Goal: Information Seeking & Learning: Understand process/instructions

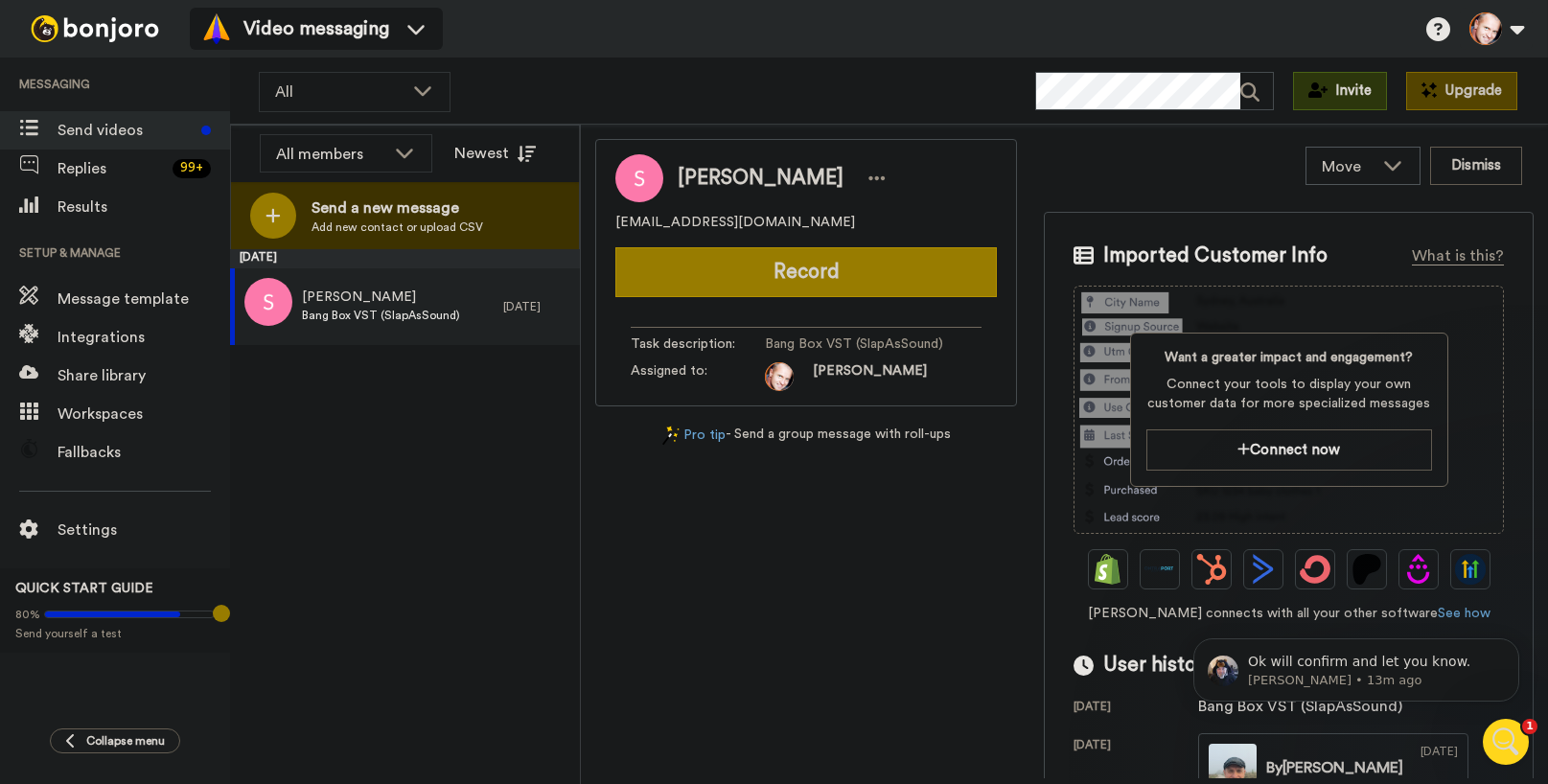
click at [1508, 731] on icon "Open Intercom Messenger" at bounding box center [1506, 742] width 31 height 31
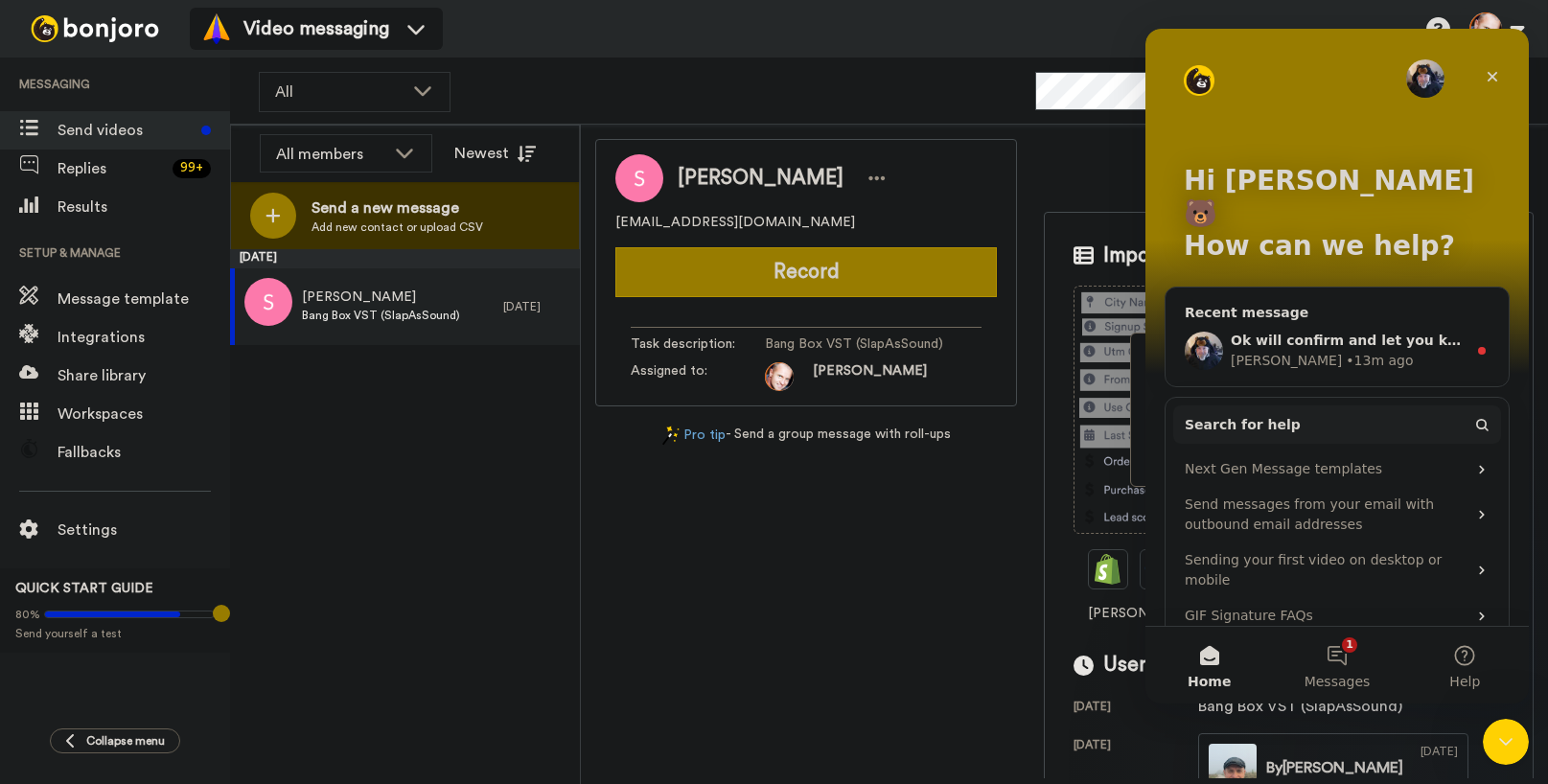
click at [1317, 333] on span "Ok will confirm and let you know." at bounding box center [1357, 341] width 252 height 16
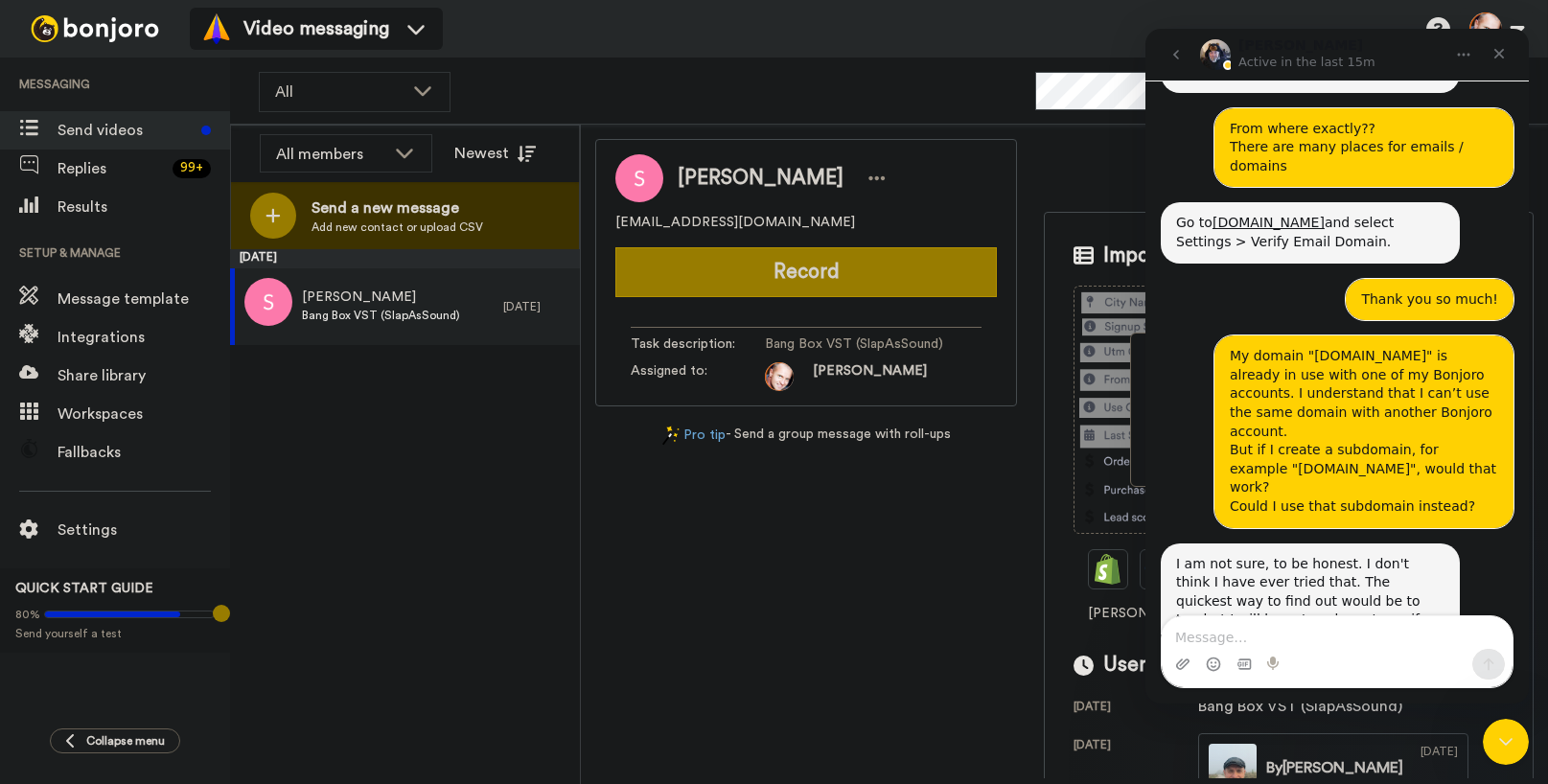
scroll to position [2780, 0]
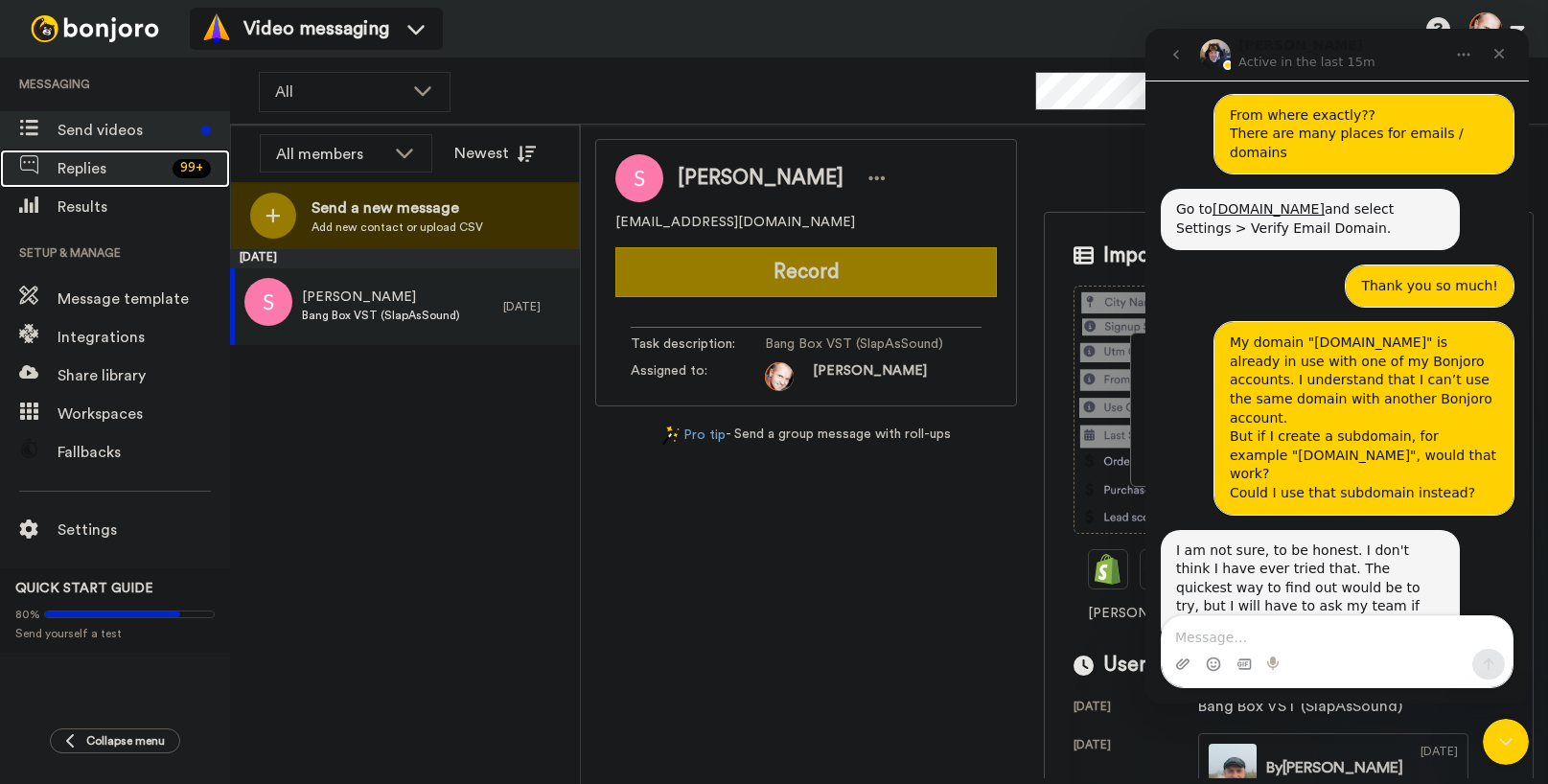
click at [99, 167] on span "Replies" at bounding box center [111, 169] width 107 height 23
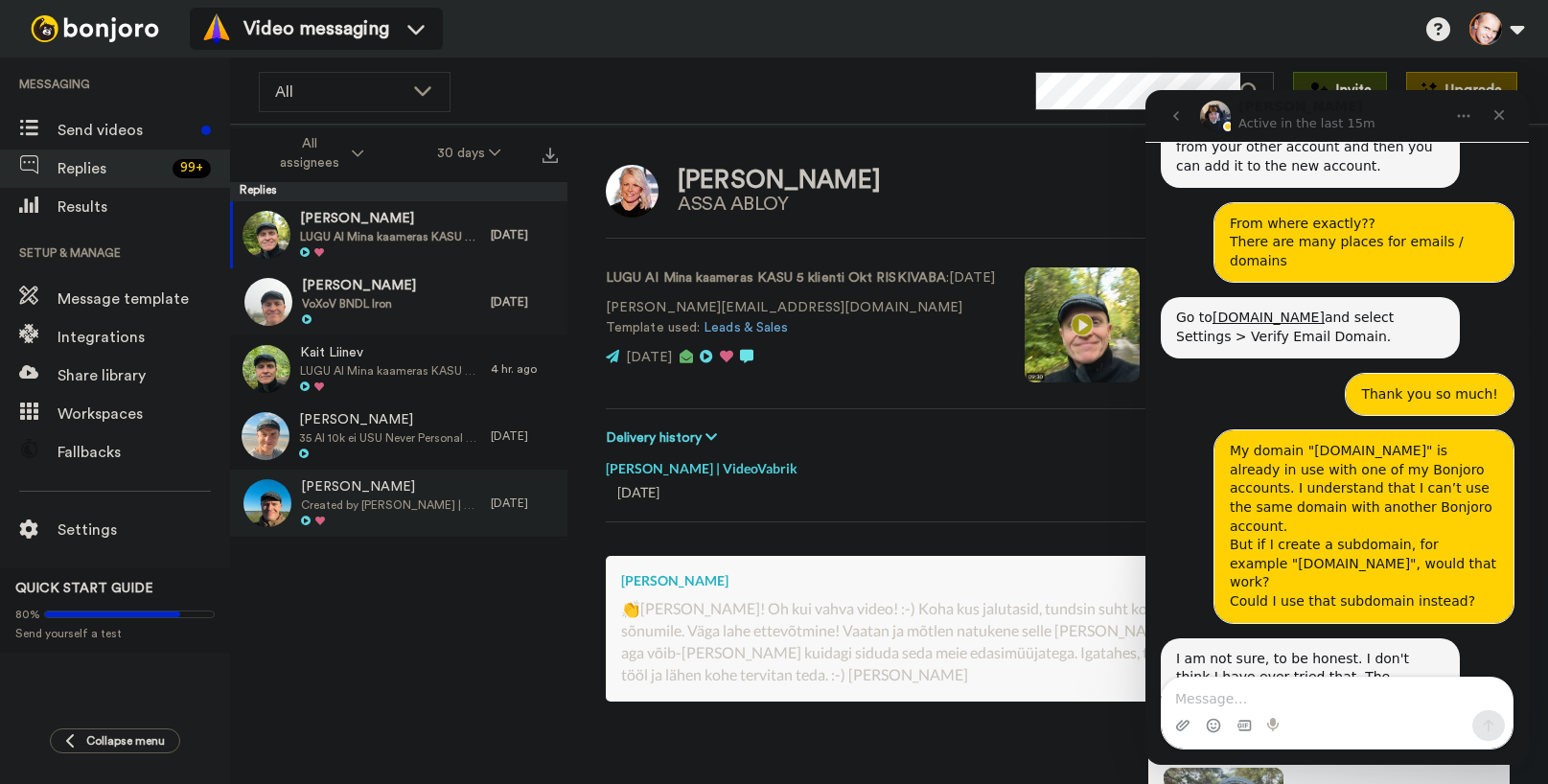
scroll to position [2780, 0]
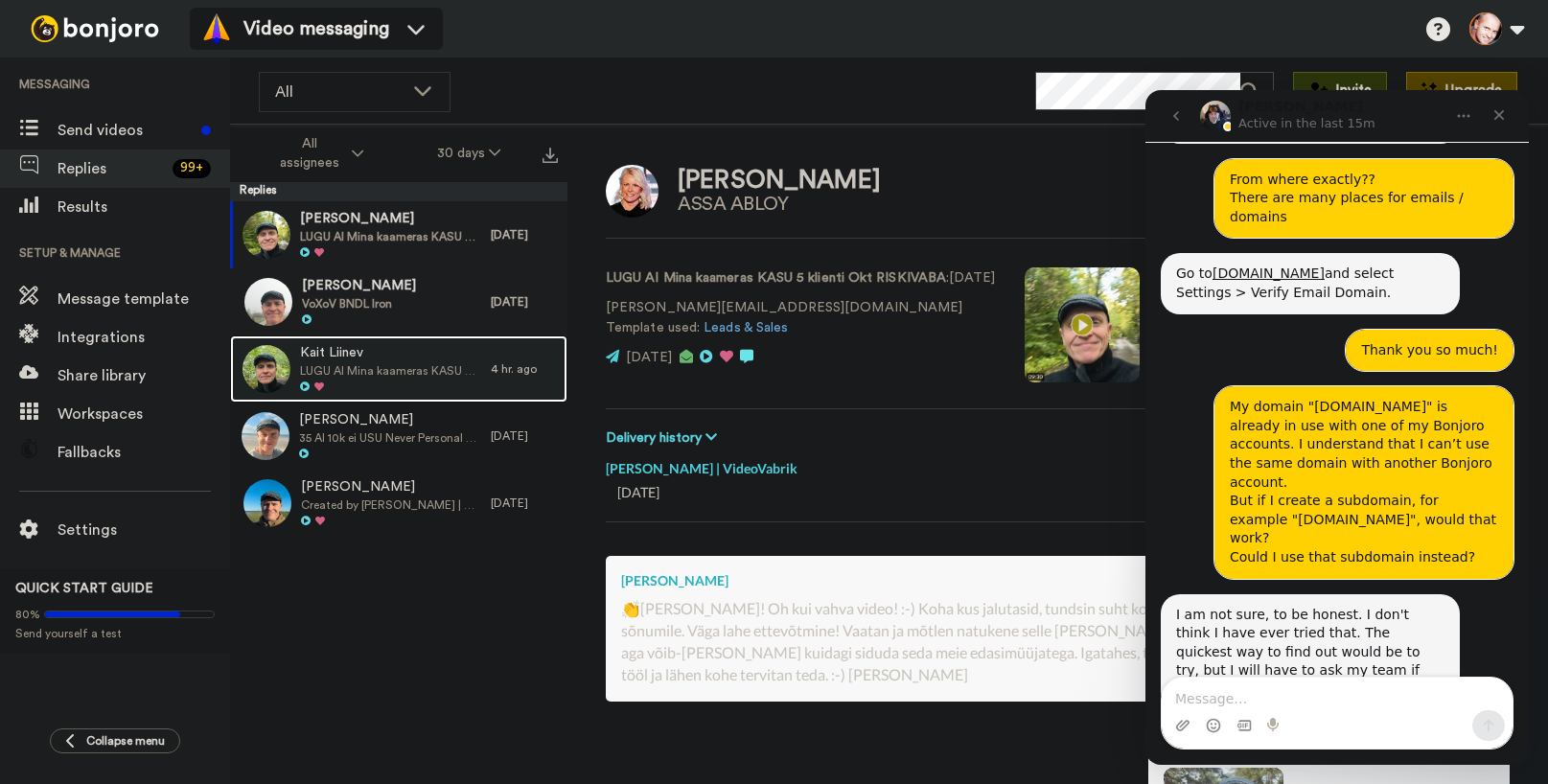
click at [348, 368] on span "LUGU AI Mina kaameras KASU 5 klienti Okt RISKIVABA" at bounding box center [390, 371] width 181 height 16
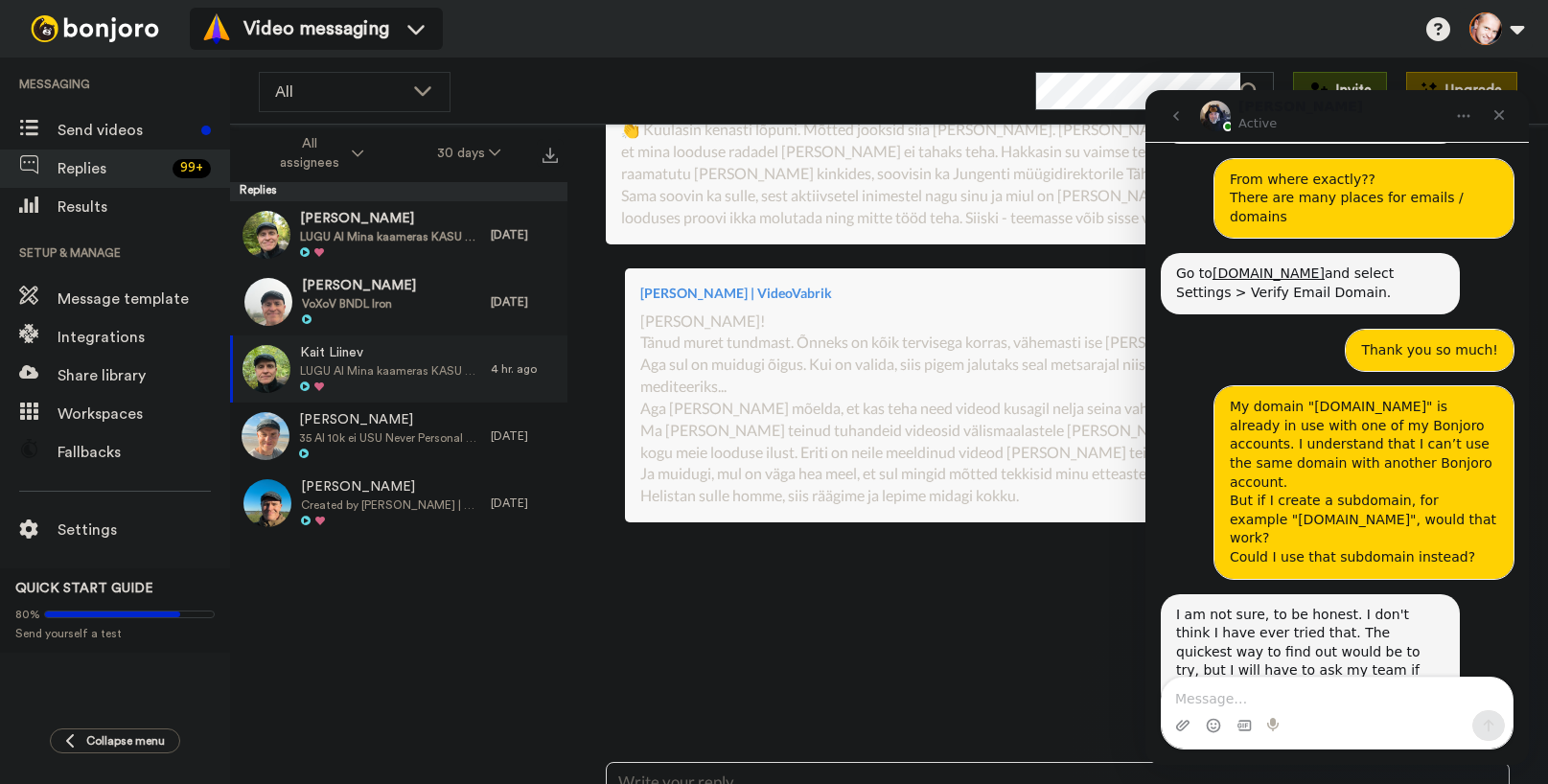
scroll to position [660, 0]
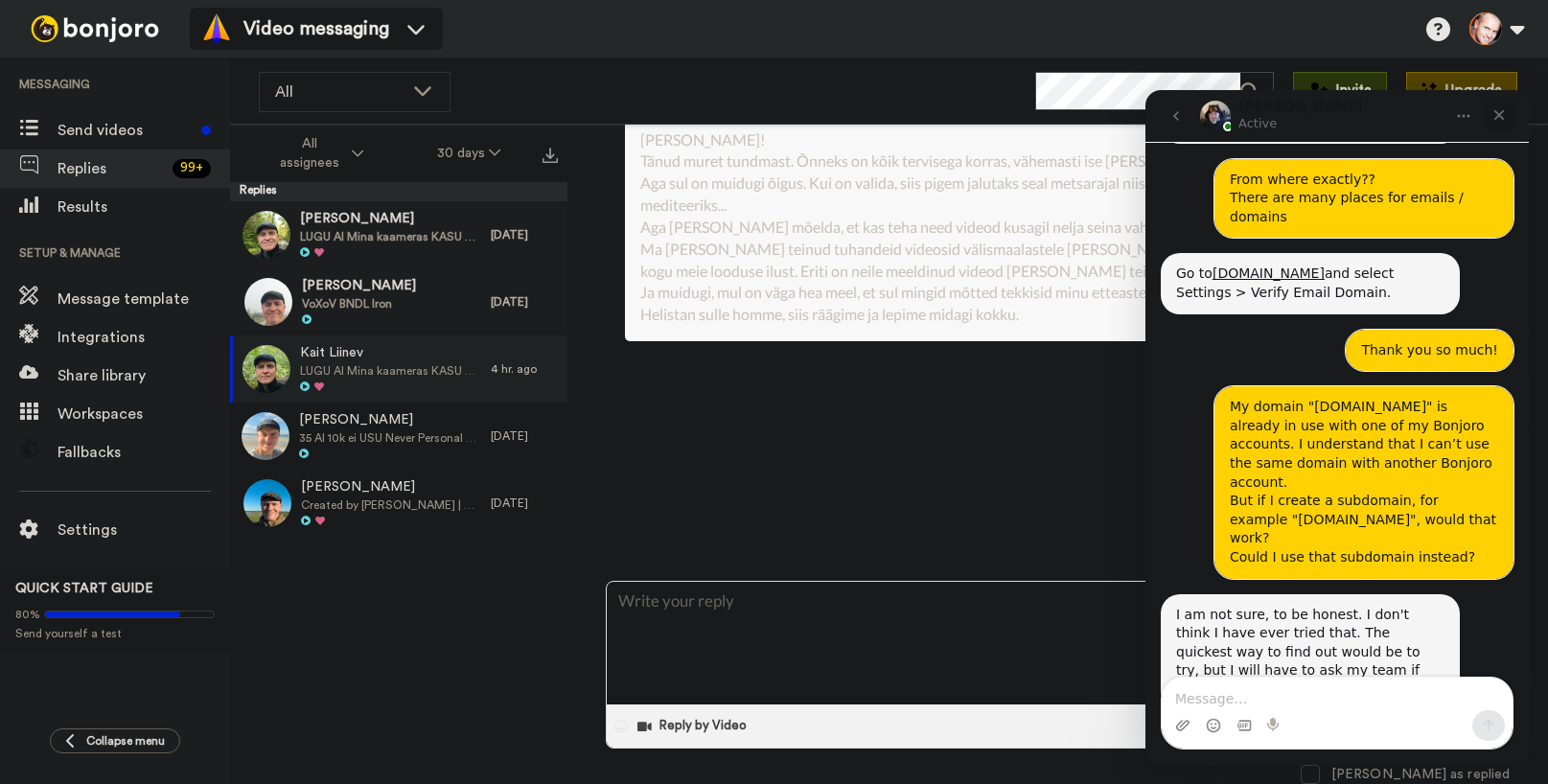
click at [1500, 114] on icon "Close" at bounding box center [1499, 115] width 11 height 11
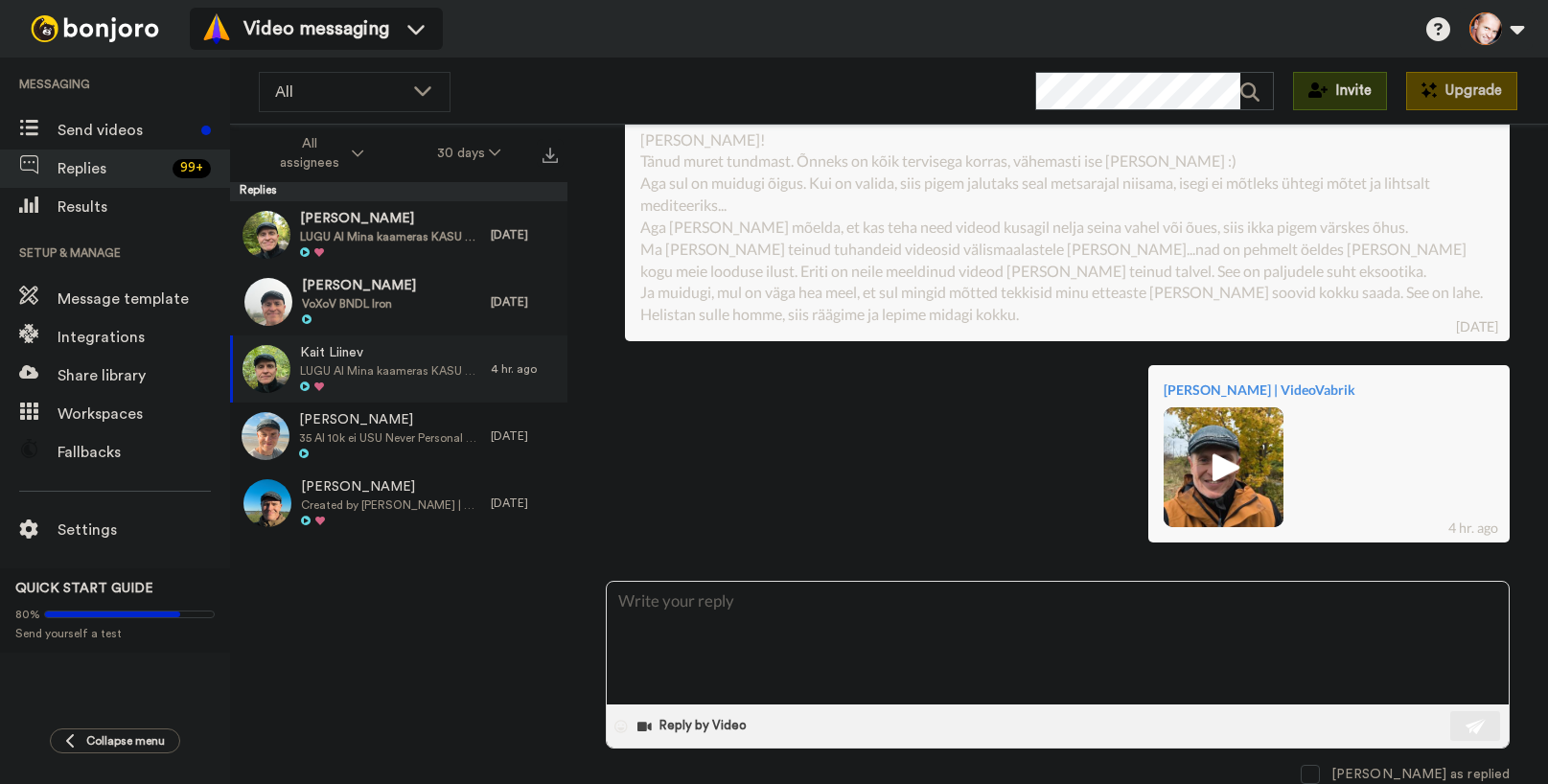
scroll to position [2780, 0]
click at [1212, 466] on img at bounding box center [1224, 467] width 53 height 53
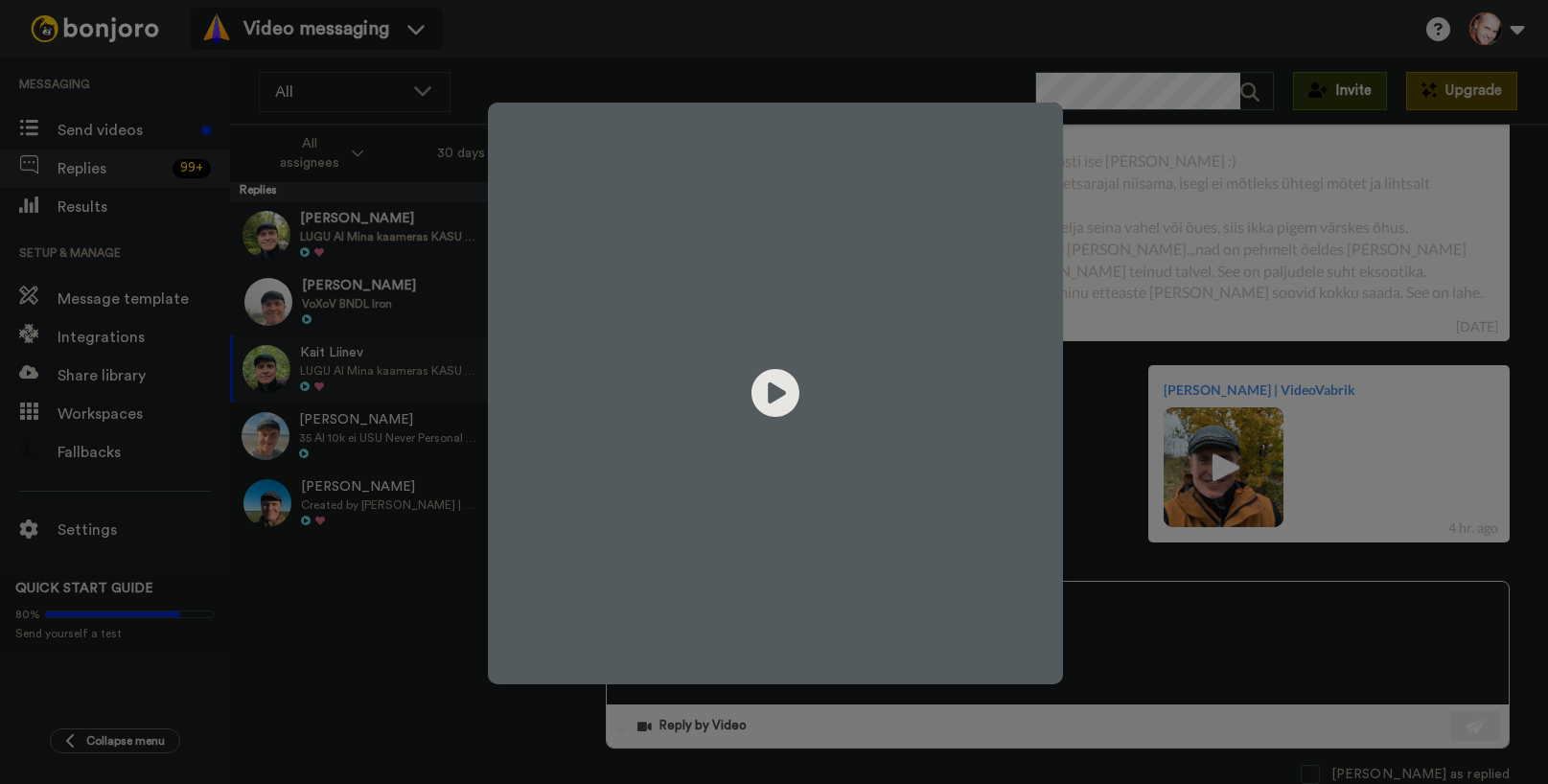
type textarea "x"
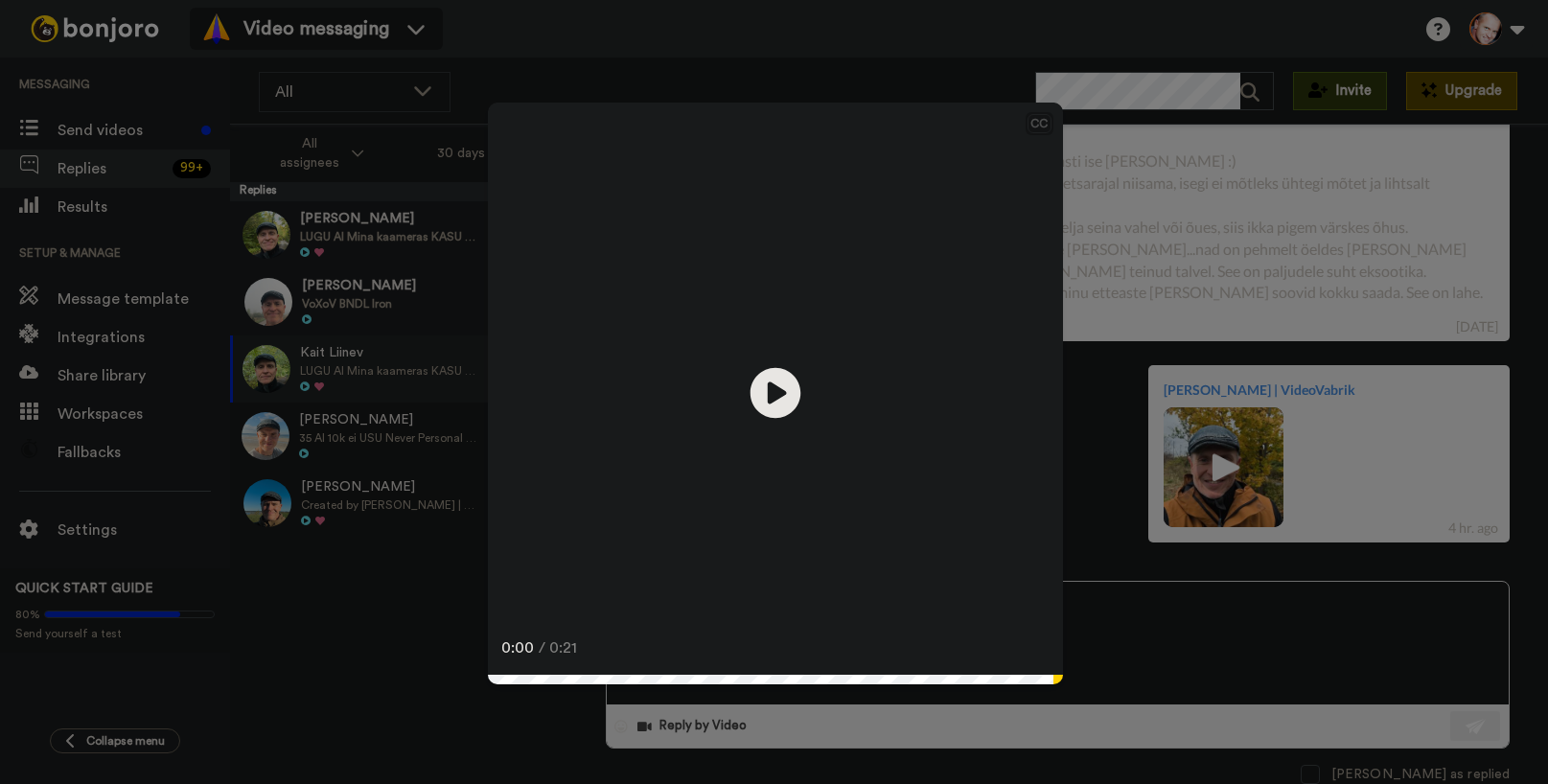
click at [766, 400] on icon "Play/Pause" at bounding box center [774, 392] width 51 height 91
click at [323, 582] on div "CC Play/Pause 0:20 / 0:21" at bounding box center [774, 392] width 1548 height 784
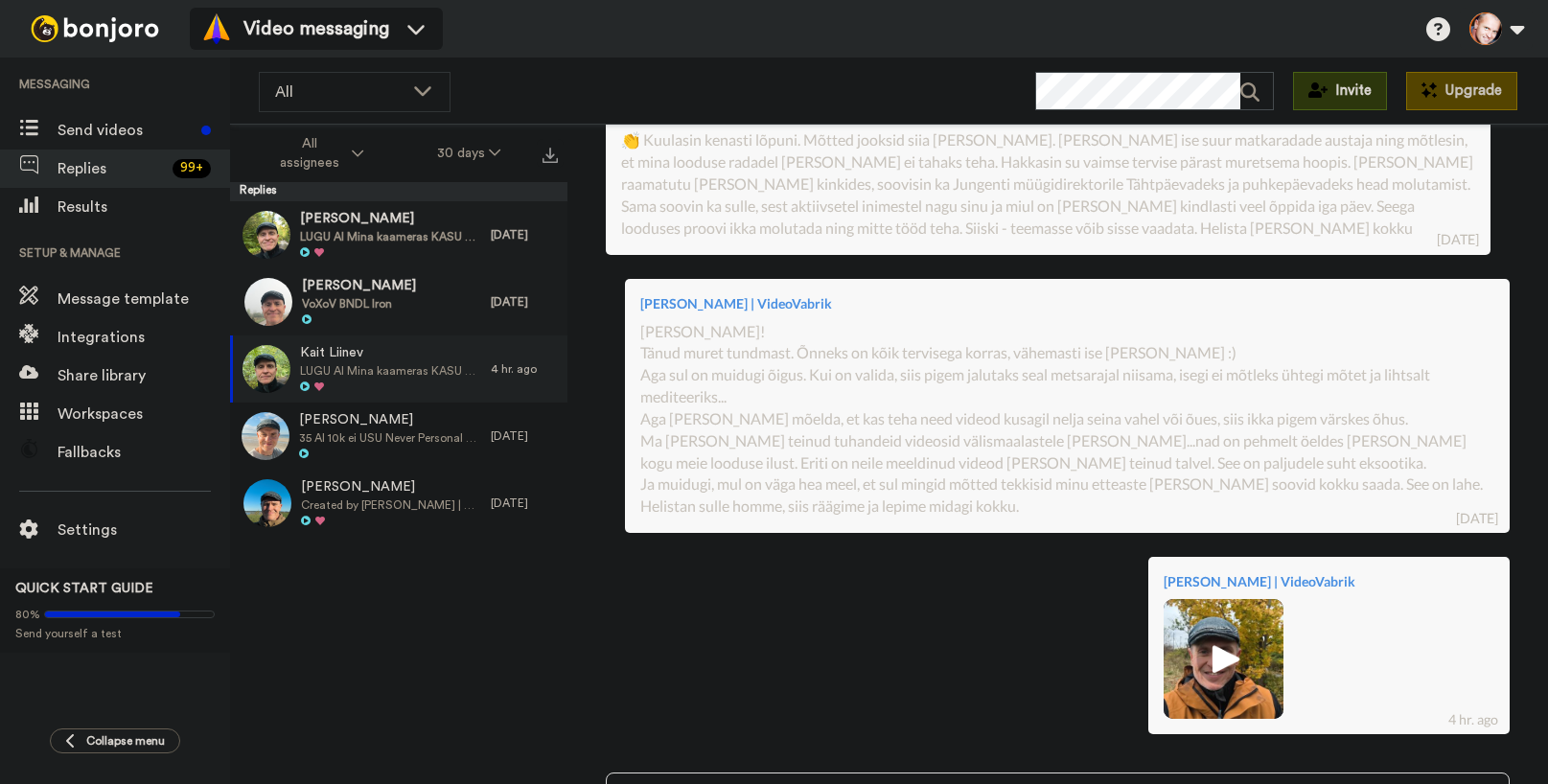
scroll to position [373, 0]
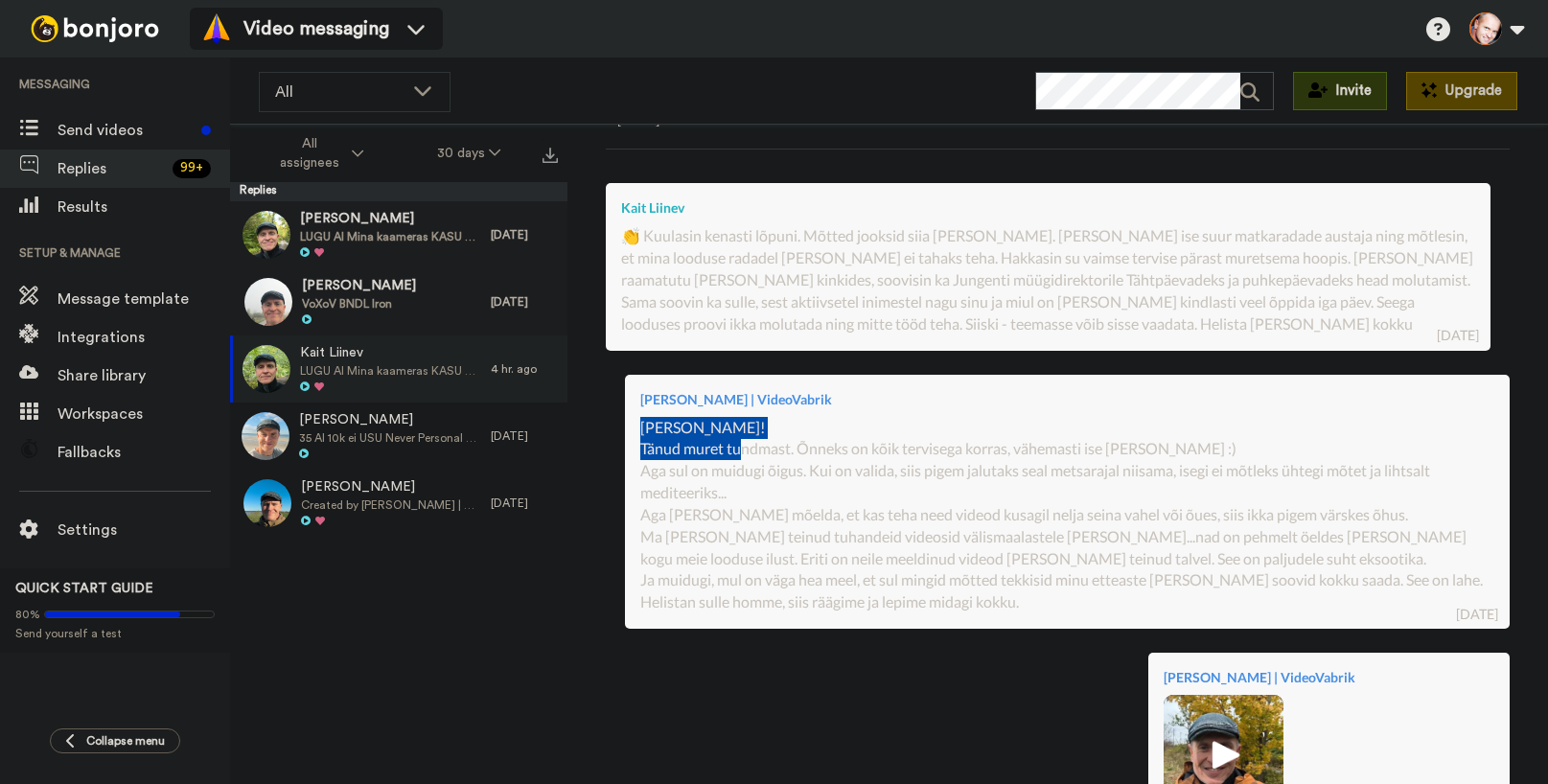
drag, startPoint x: 641, startPoint y: 431, endPoint x: 746, endPoint y: 451, distance: 106.9
click at [746, 451] on div "Hei Kait! Tänud muret tundmast. Õnneks on kõik tervisega korras, vähemasti ise …" at bounding box center [1067, 516] width 854 height 197
click at [922, 449] on div "Hei Kait! Tänud muret tundmast. Õnneks on kõik tervisega korras, vähemasti ise …" at bounding box center [1067, 516] width 854 height 197
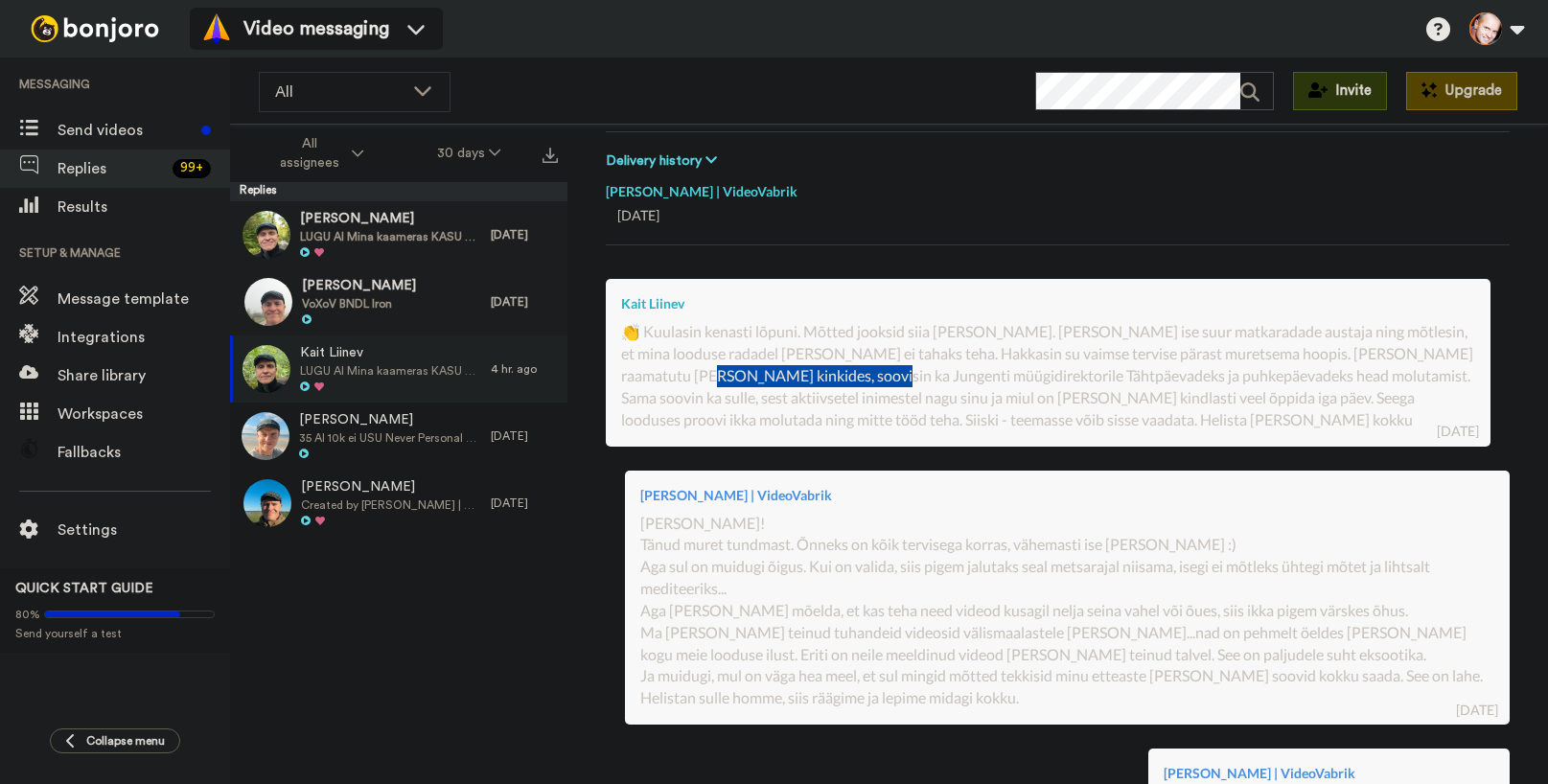
drag, startPoint x: 698, startPoint y: 375, endPoint x: 876, endPoint y: 375, distance: 178.0
click at [876, 375] on div "👏 Kuulasin kenasti lõpuni. Mõtted jooksid siia tänna. Olen ise suur matkaradade…" at bounding box center [1048, 376] width 854 height 109
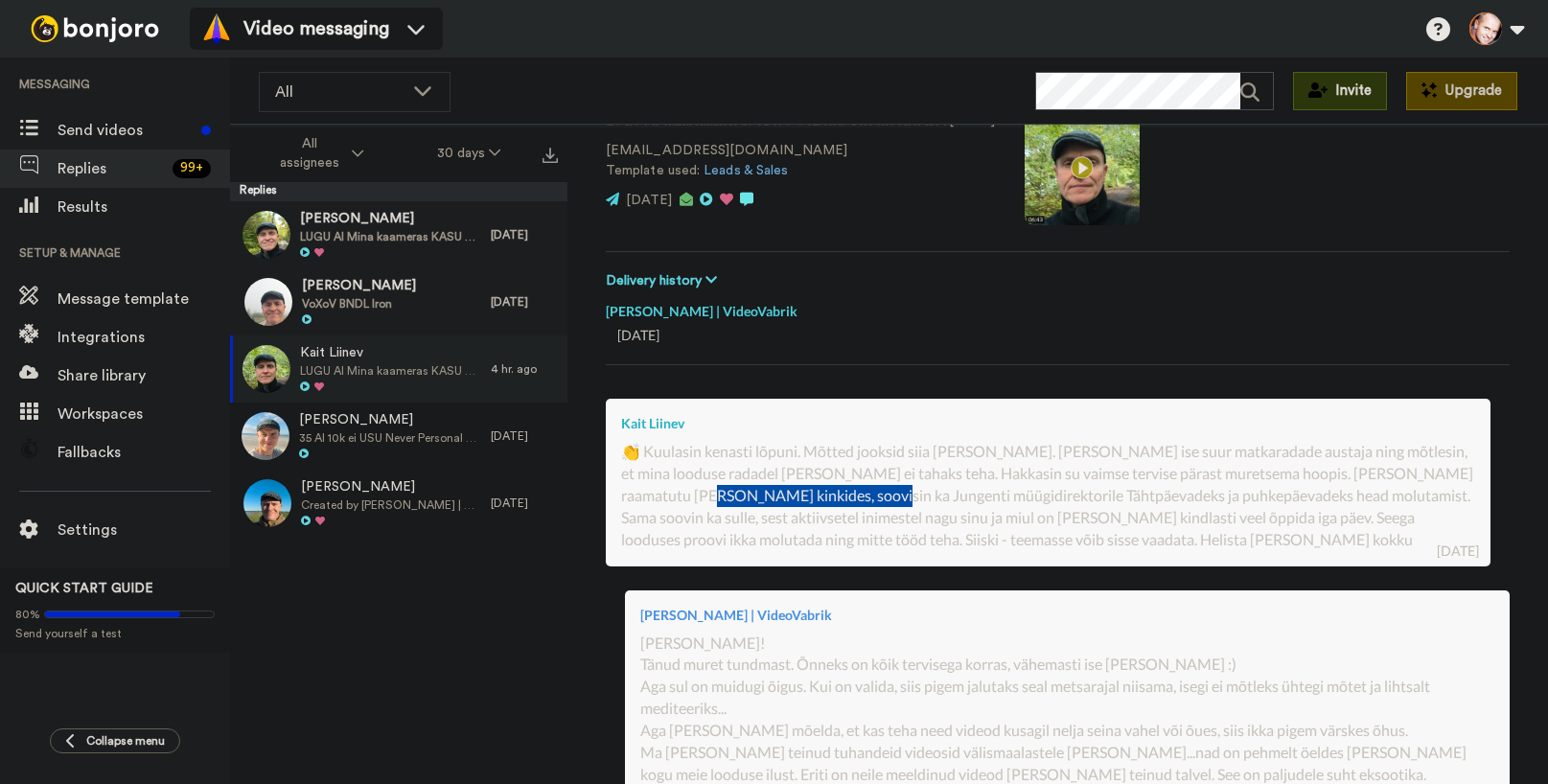
scroll to position [0, 0]
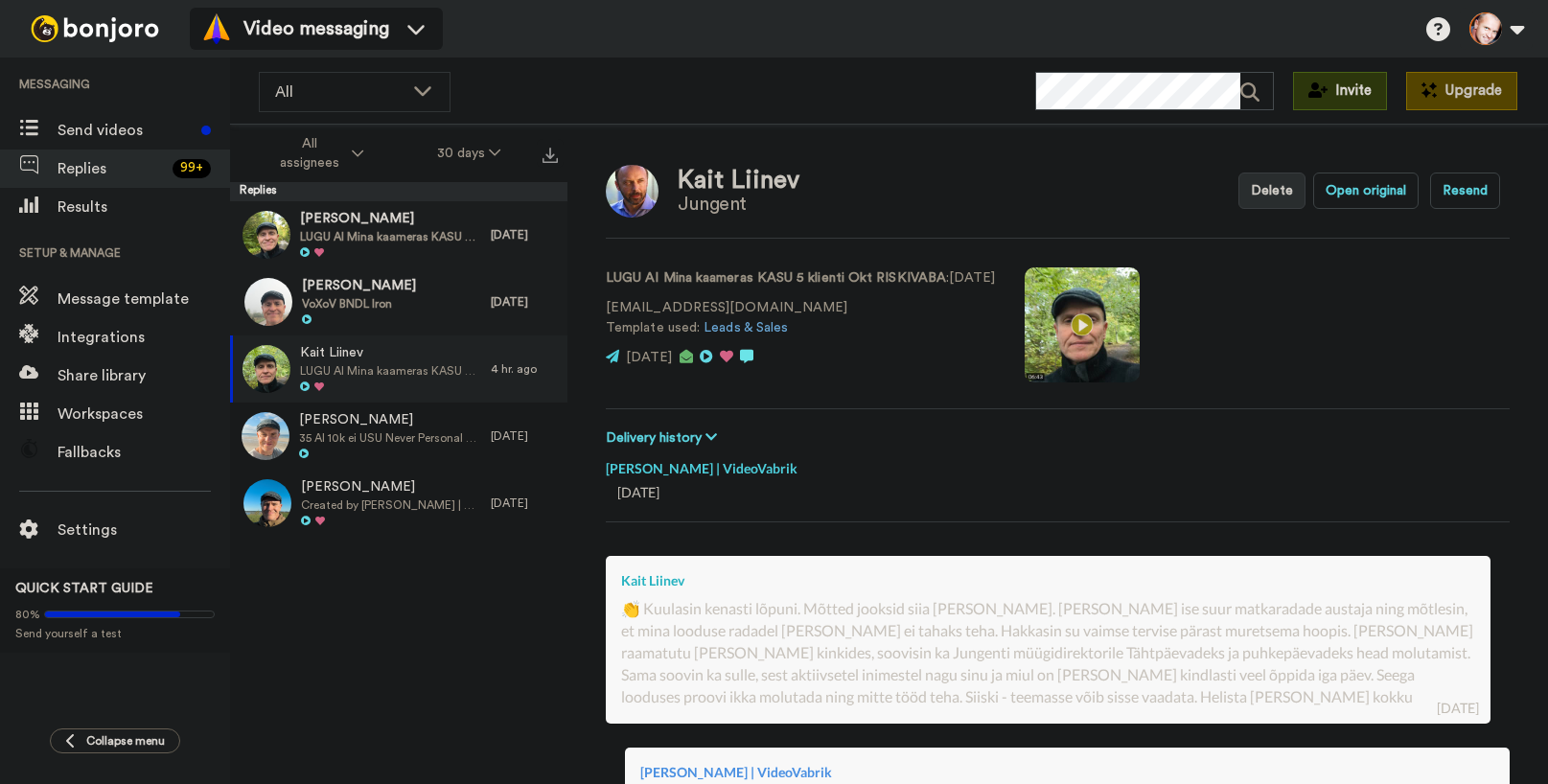
click at [432, 661] on div "Gisela Toomesoo LUGU AI Mina kaameras KASU 5 klienti Okt RISKIVABA 7 days ago D…" at bounding box center [398, 498] width 337 height 595
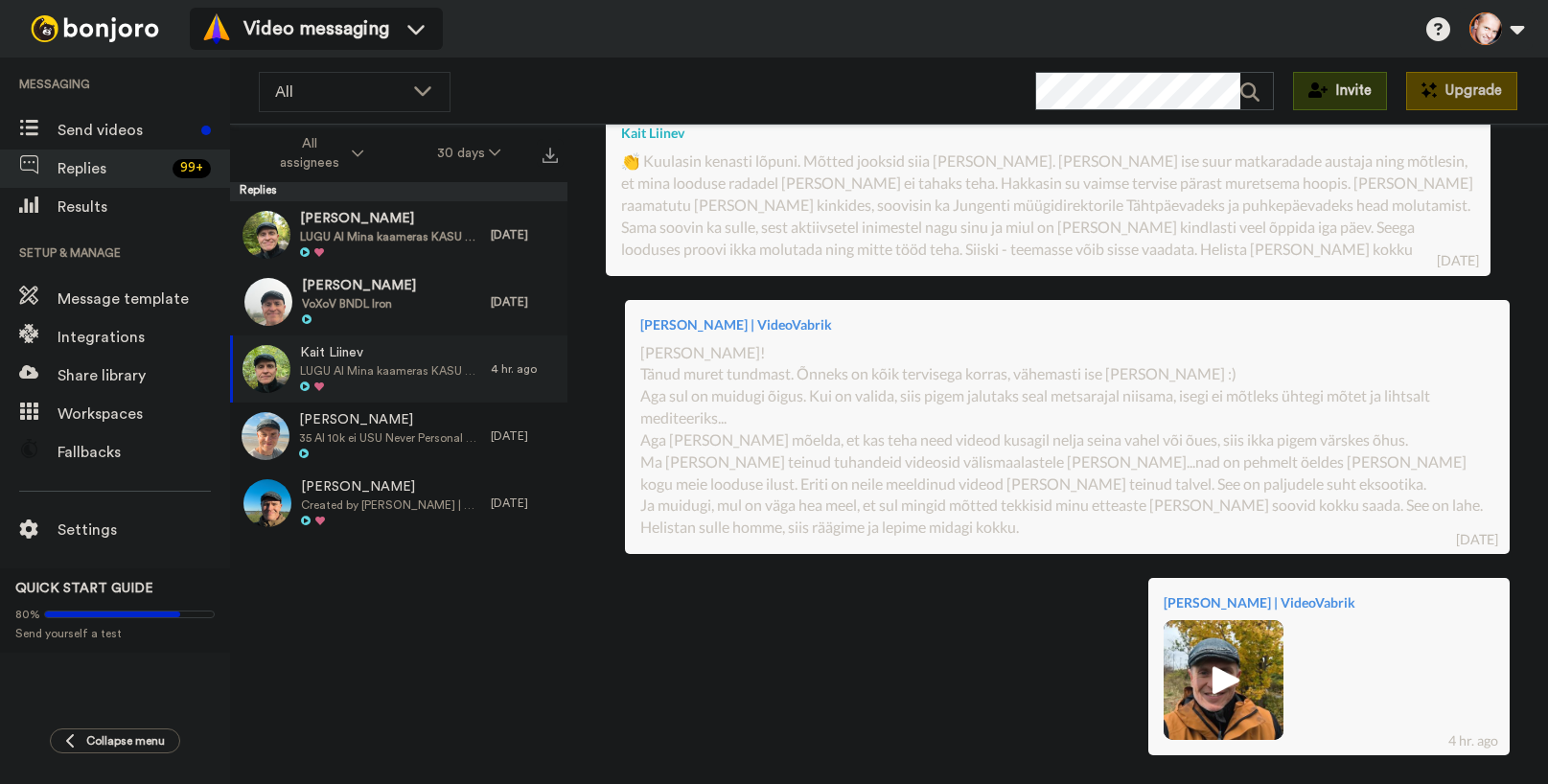
scroll to position [181, 0]
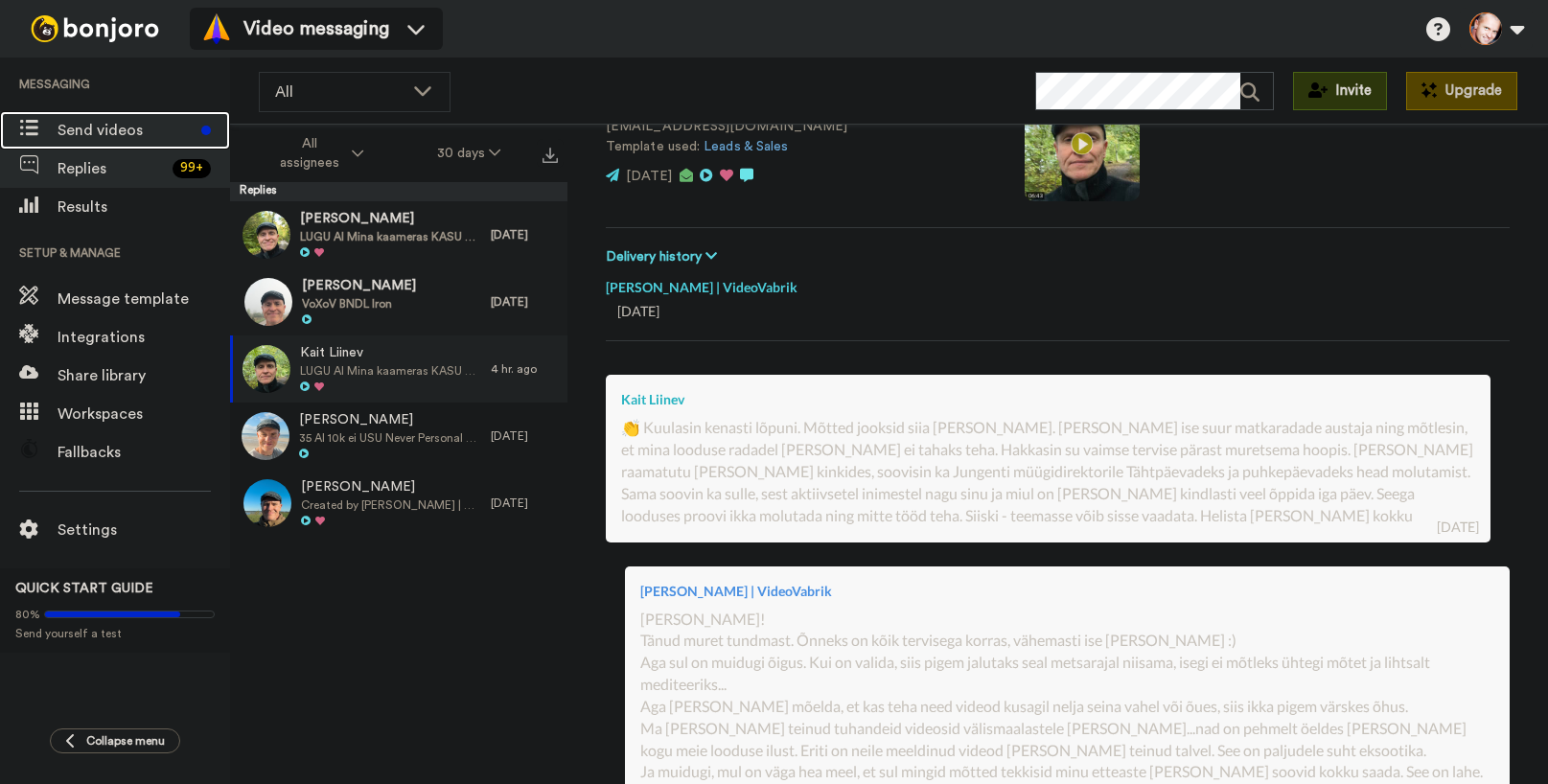
click at [96, 130] on span "Send videos" at bounding box center [125, 131] width 136 height 23
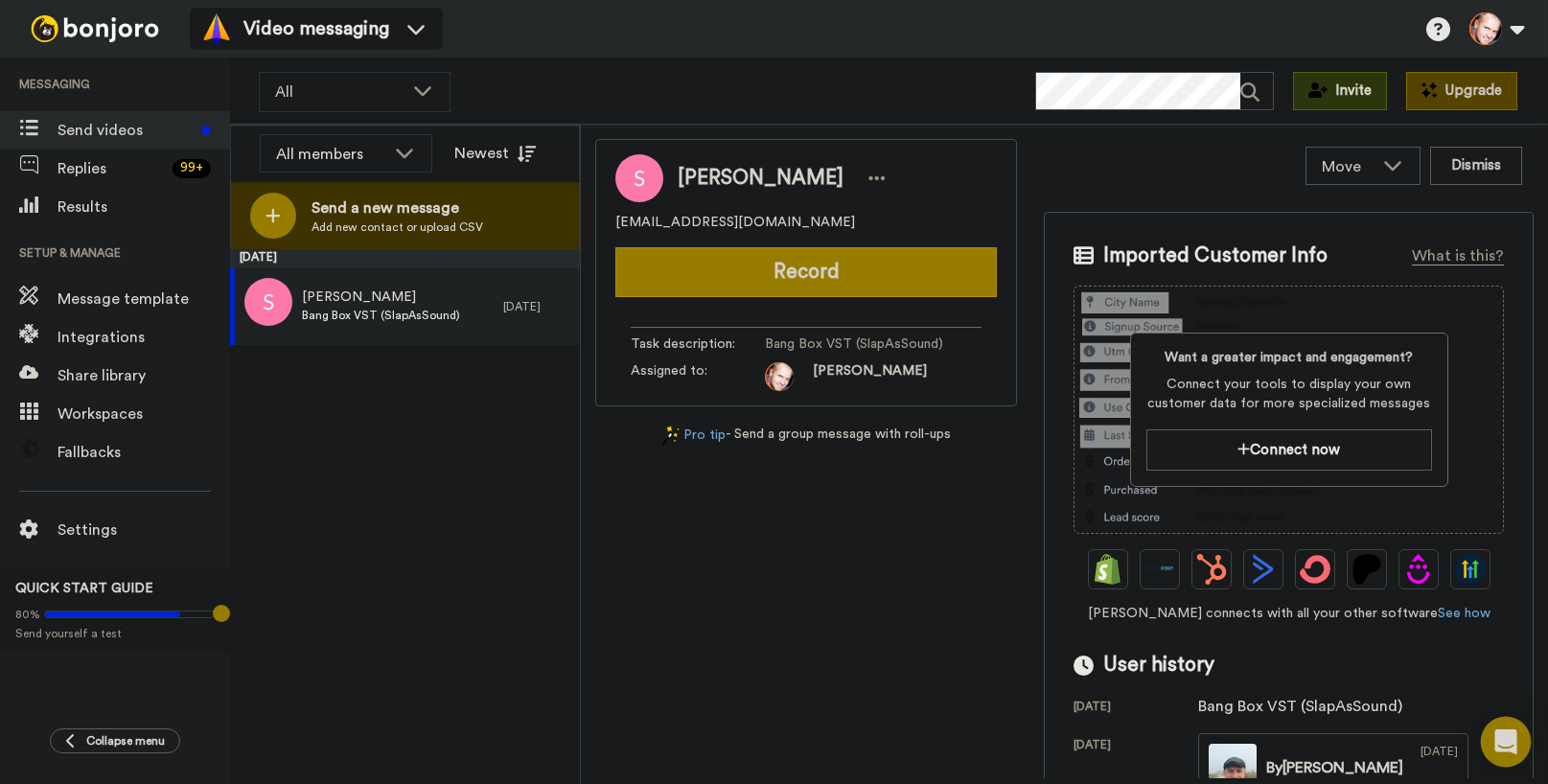
click at [1510, 741] on icon "Open Intercom Messenger" at bounding box center [1505, 742] width 22 height 25
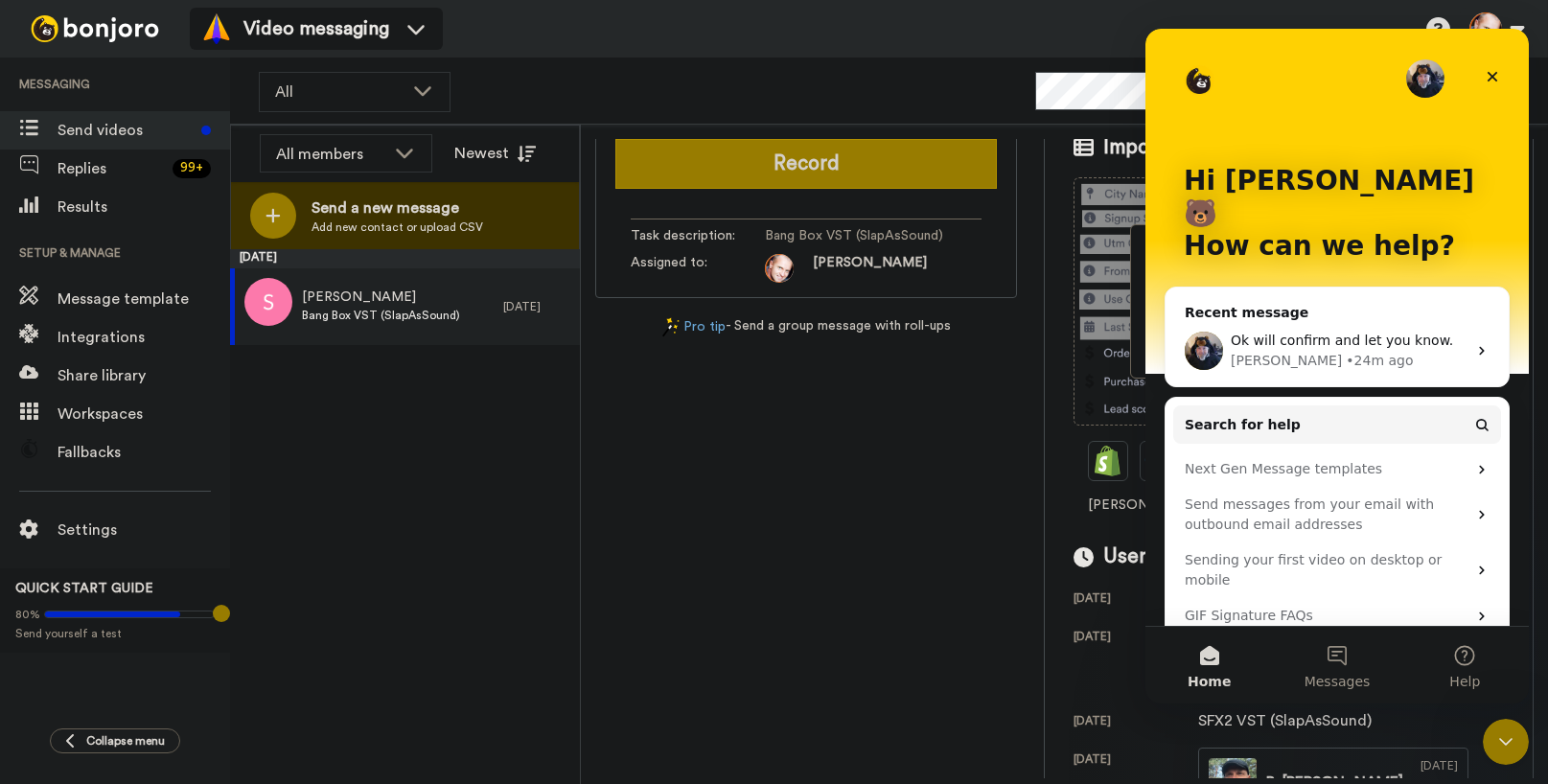
scroll to position [215, 0]
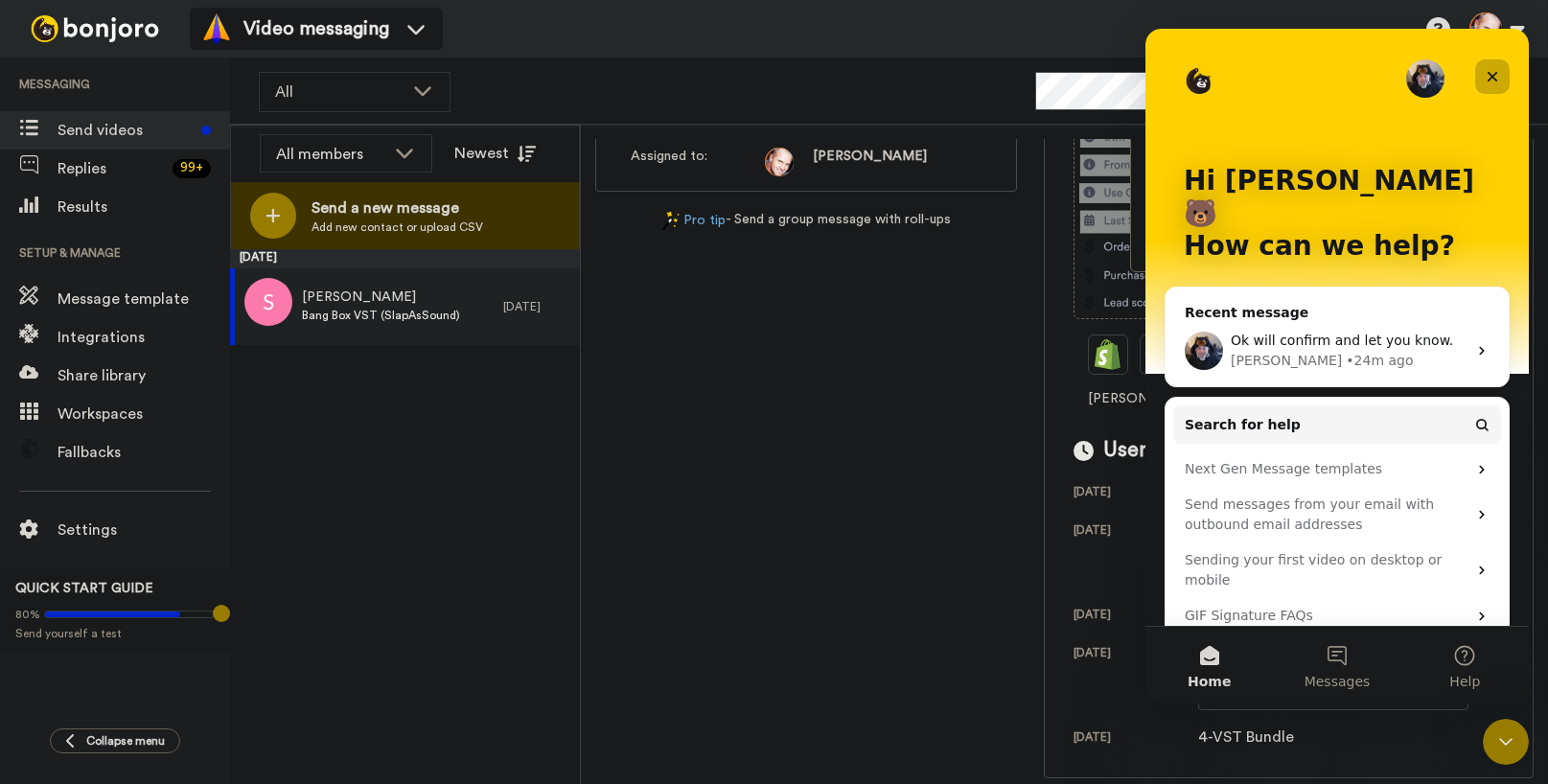
click at [1490, 70] on icon "Close" at bounding box center [1492, 77] width 16 height 16
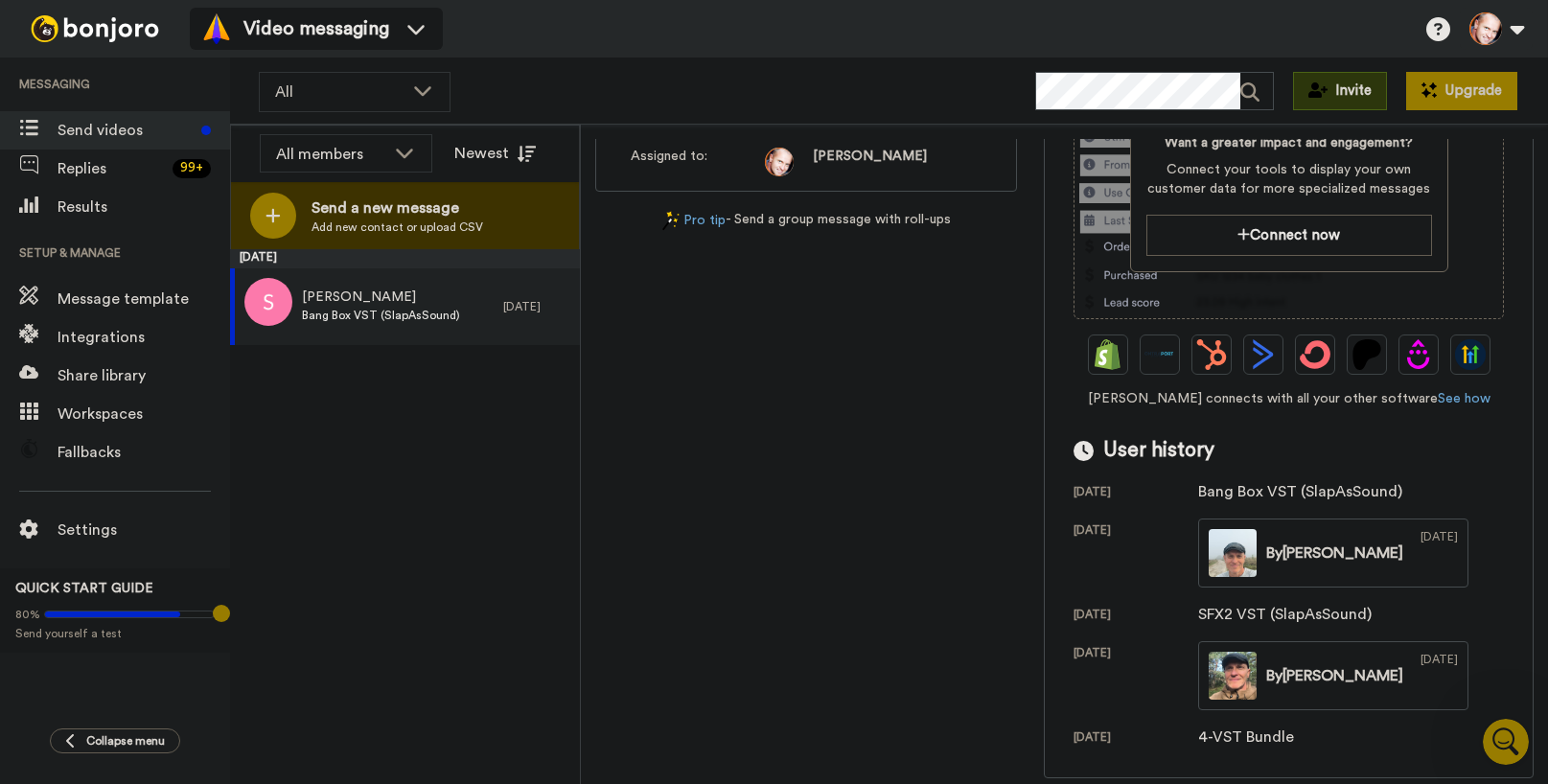
scroll to position [0, 0]
click at [86, 611] on icon at bounding box center [112, 614] width 135 height 6
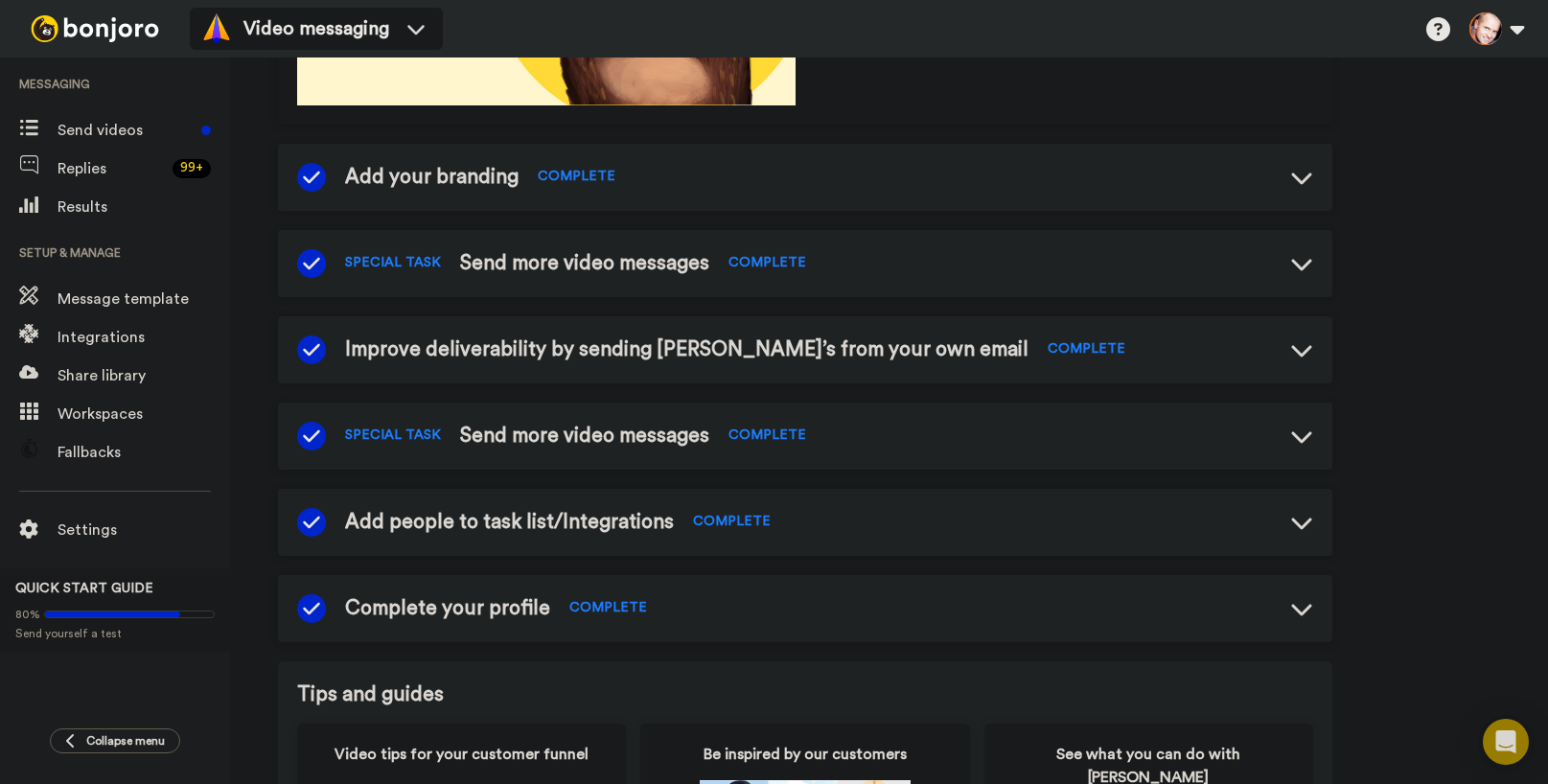
scroll to position [74, 0]
